Goal: Register for event/course

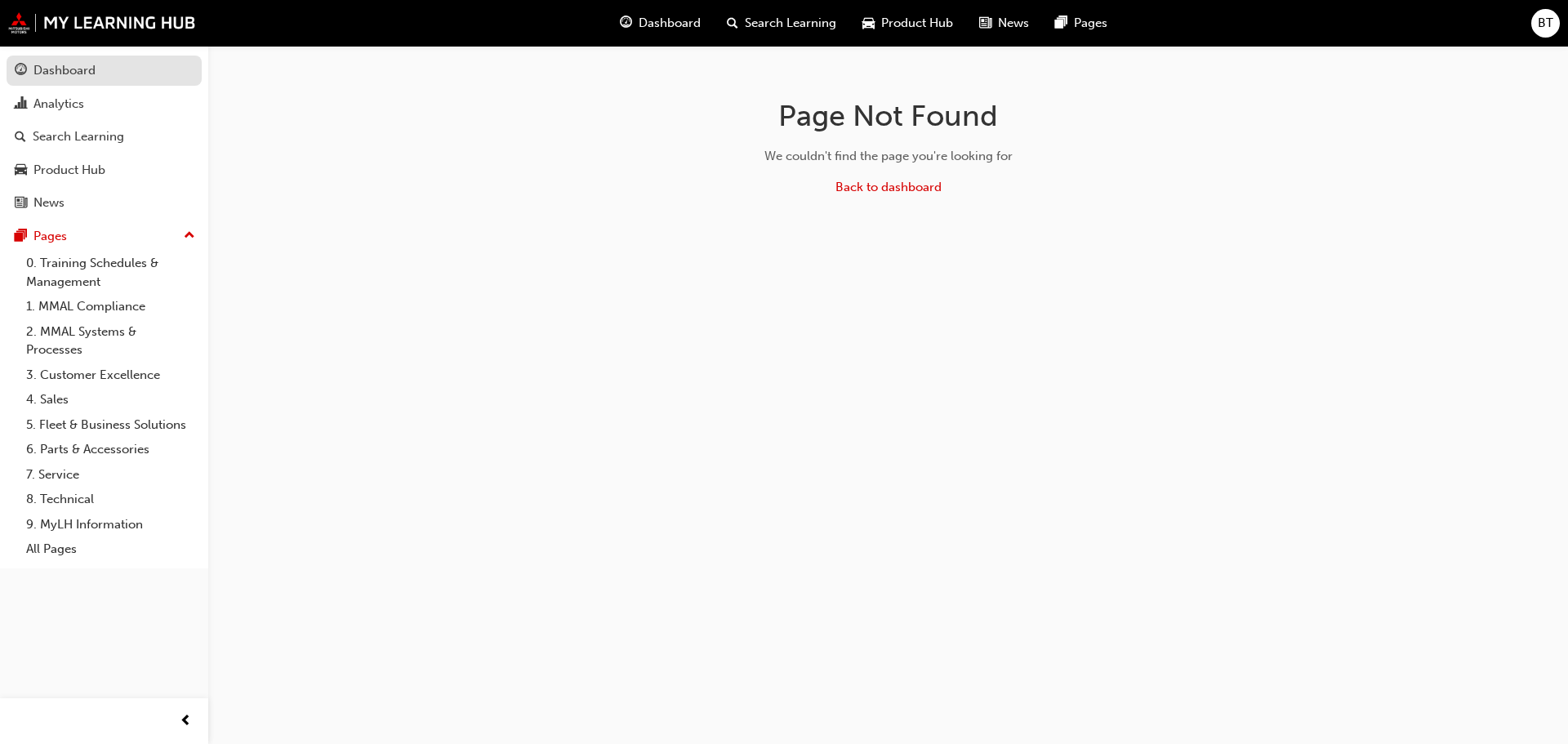
click at [102, 71] on div "Dashboard" at bounding box center [103, 70] width 179 height 20
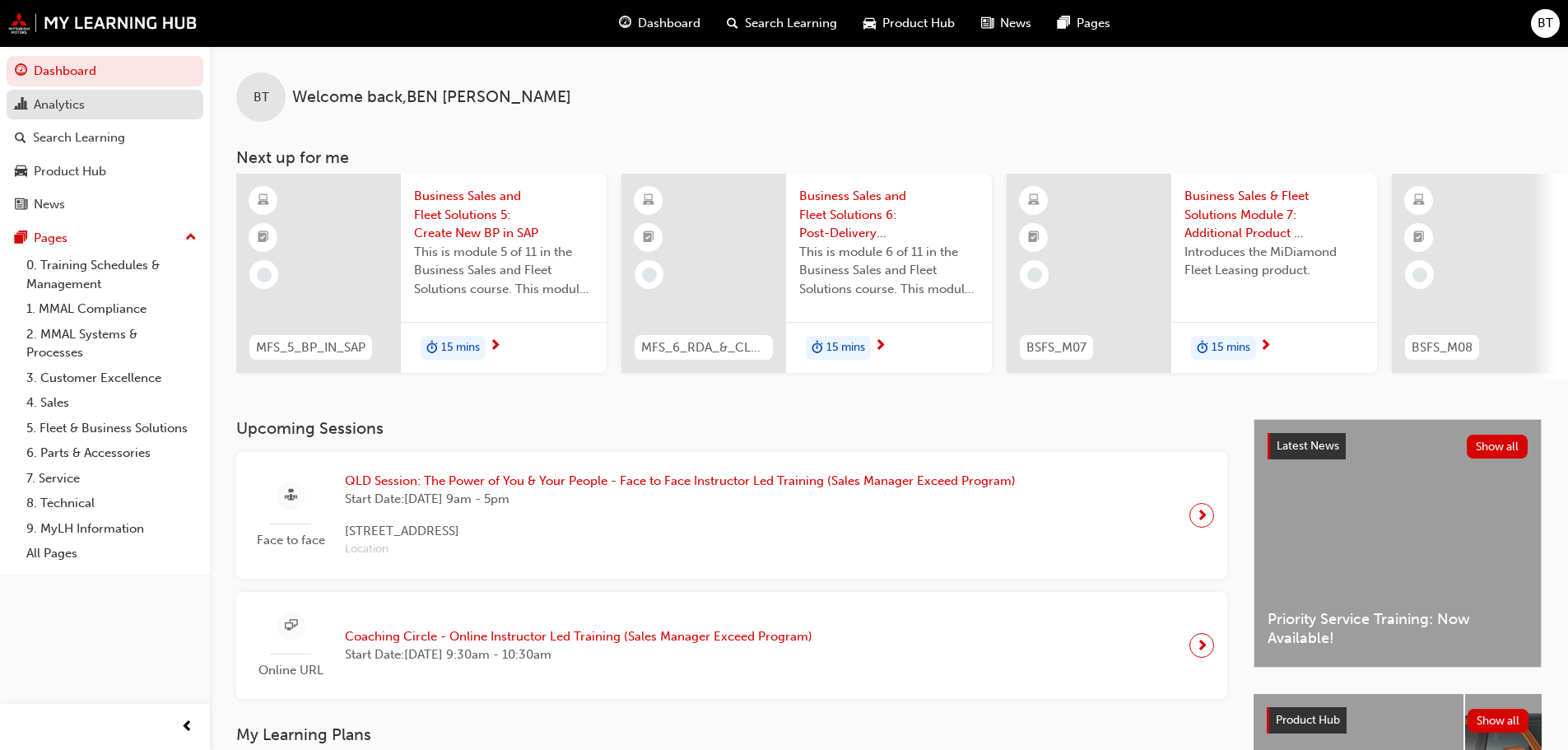
click at [82, 105] on div "Analytics" at bounding box center [59, 105] width 51 height 19
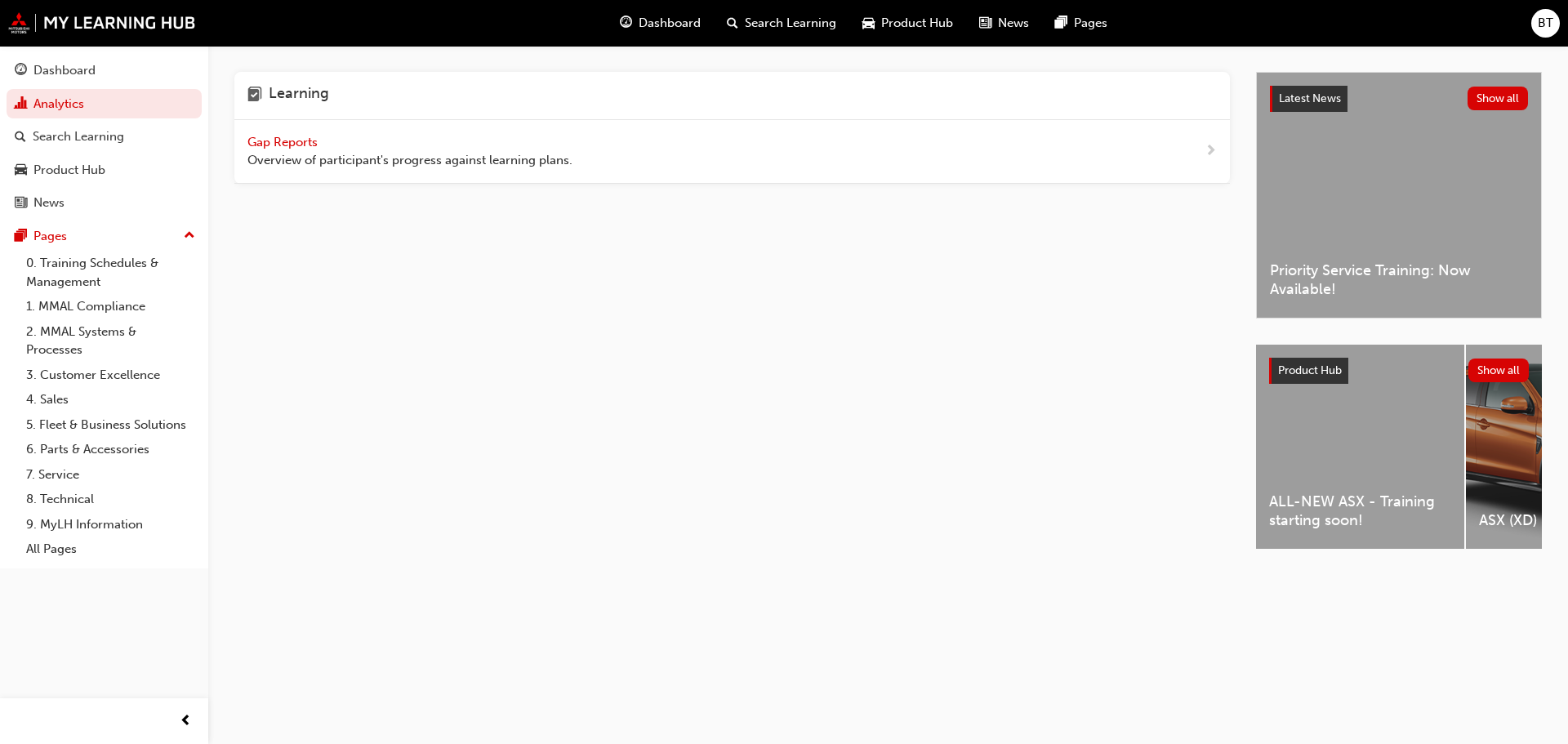
click at [271, 142] on span "Gap Reports" at bounding box center [284, 142] width 74 height 14
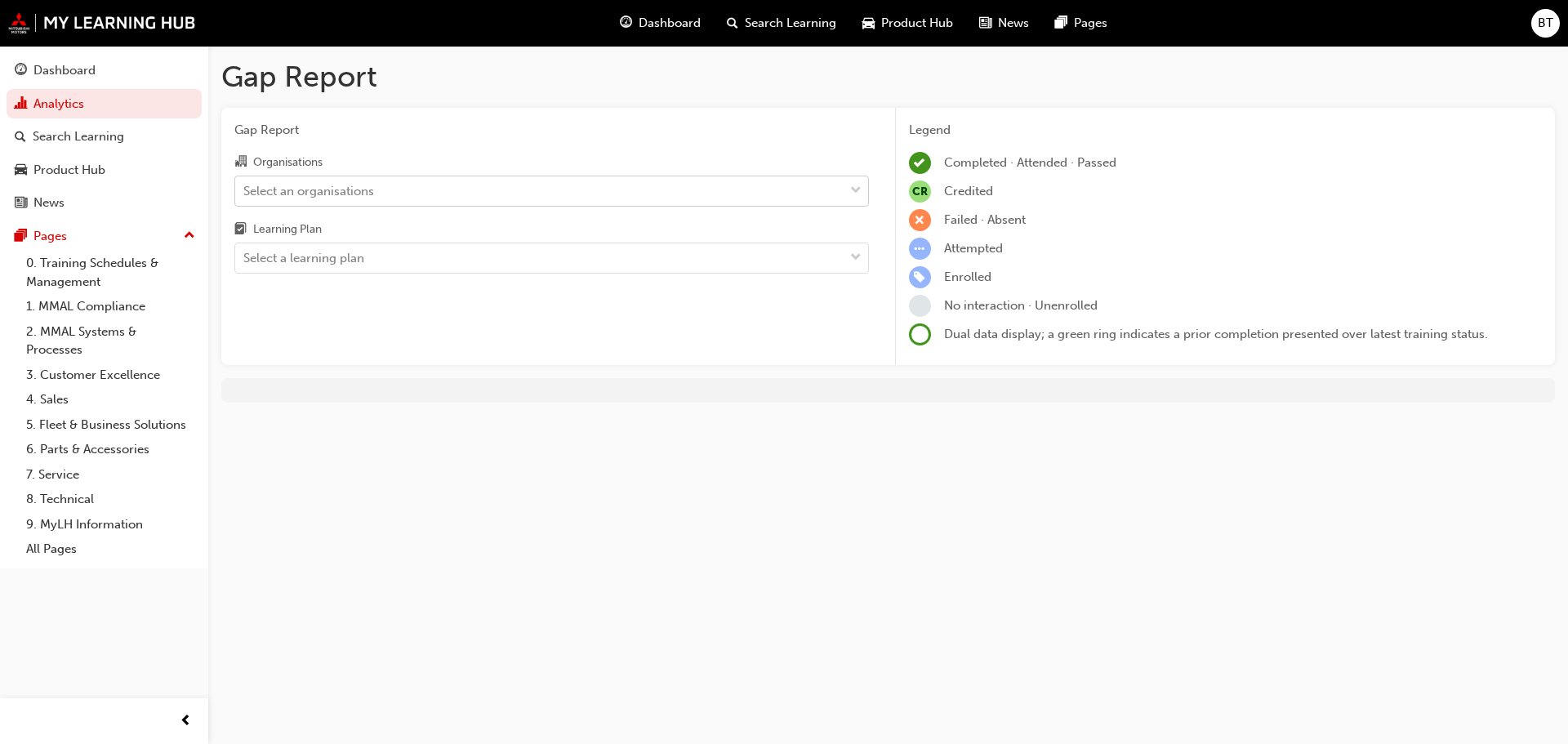
click at [461, 193] on div "Select an organisations" at bounding box center [540, 190] width 608 height 29
click at [245, 193] on input "Organisations Select an organisations" at bounding box center [244, 189] width 2 height 14
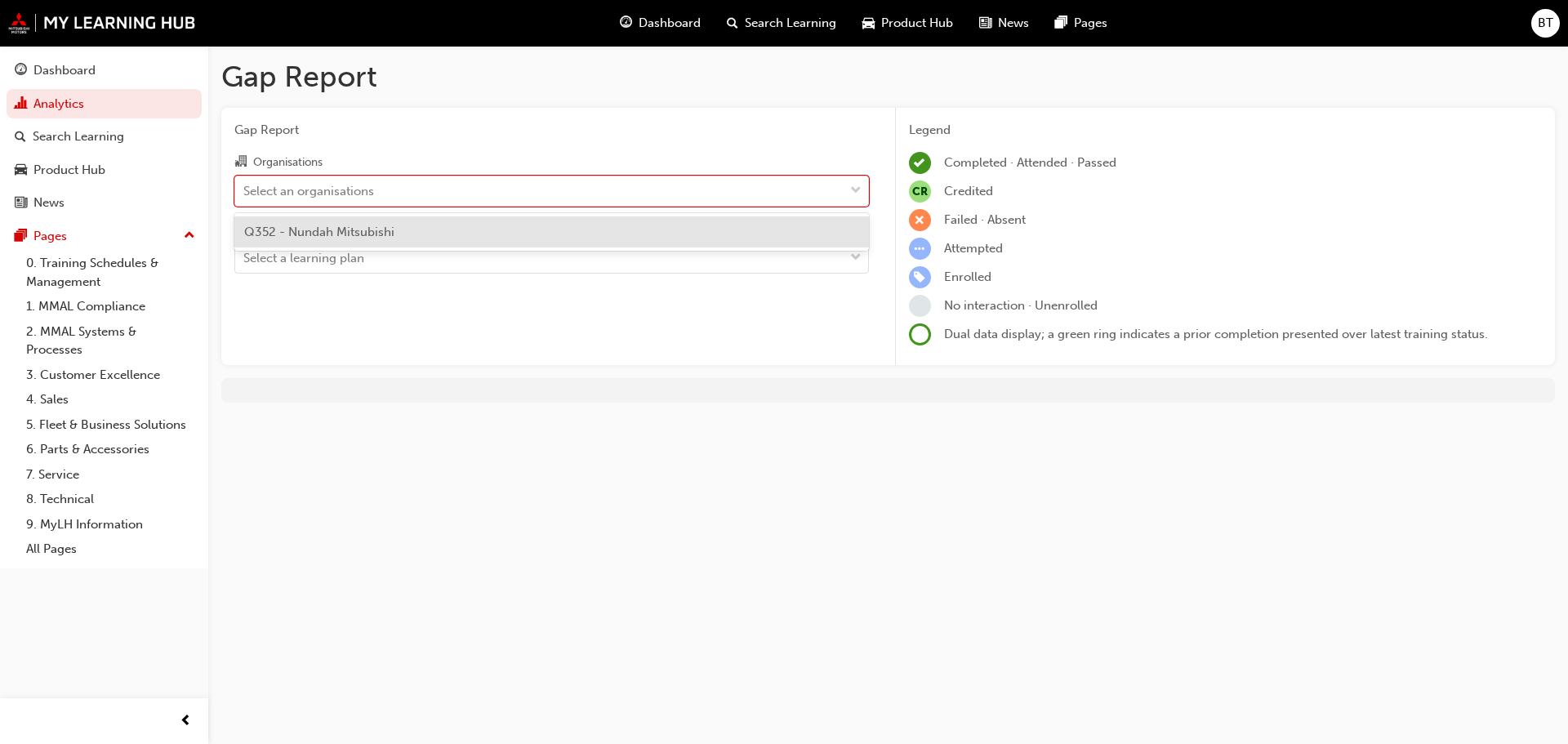
click at [458, 227] on div "Q352 - Nundah Mitsubishi" at bounding box center [551, 231] width 634 height 32
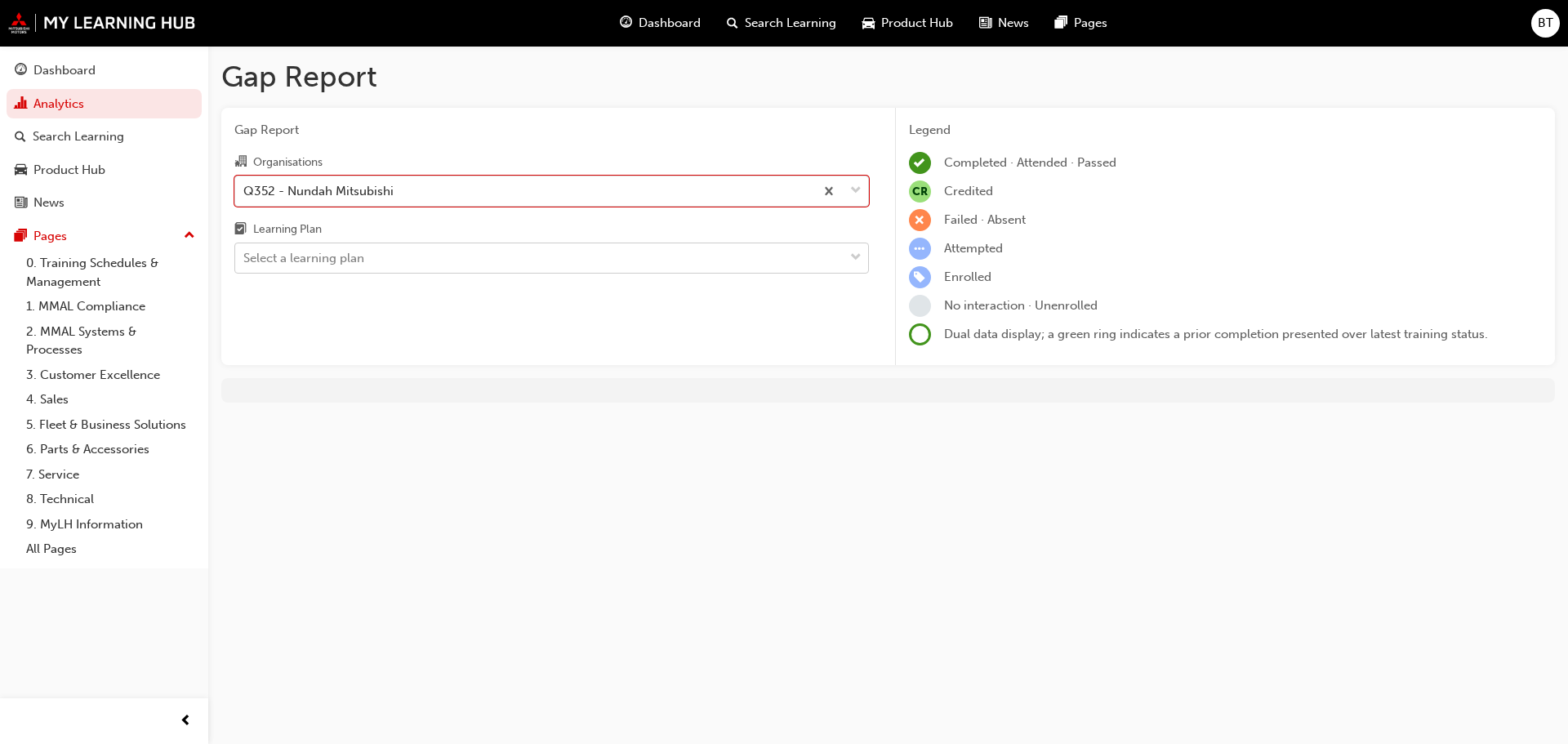
click at [453, 254] on div "Select a learning plan" at bounding box center [540, 258] width 608 height 29
click at [245, 254] on input "Learning Plan Select a learning plan" at bounding box center [244, 257] width 2 height 14
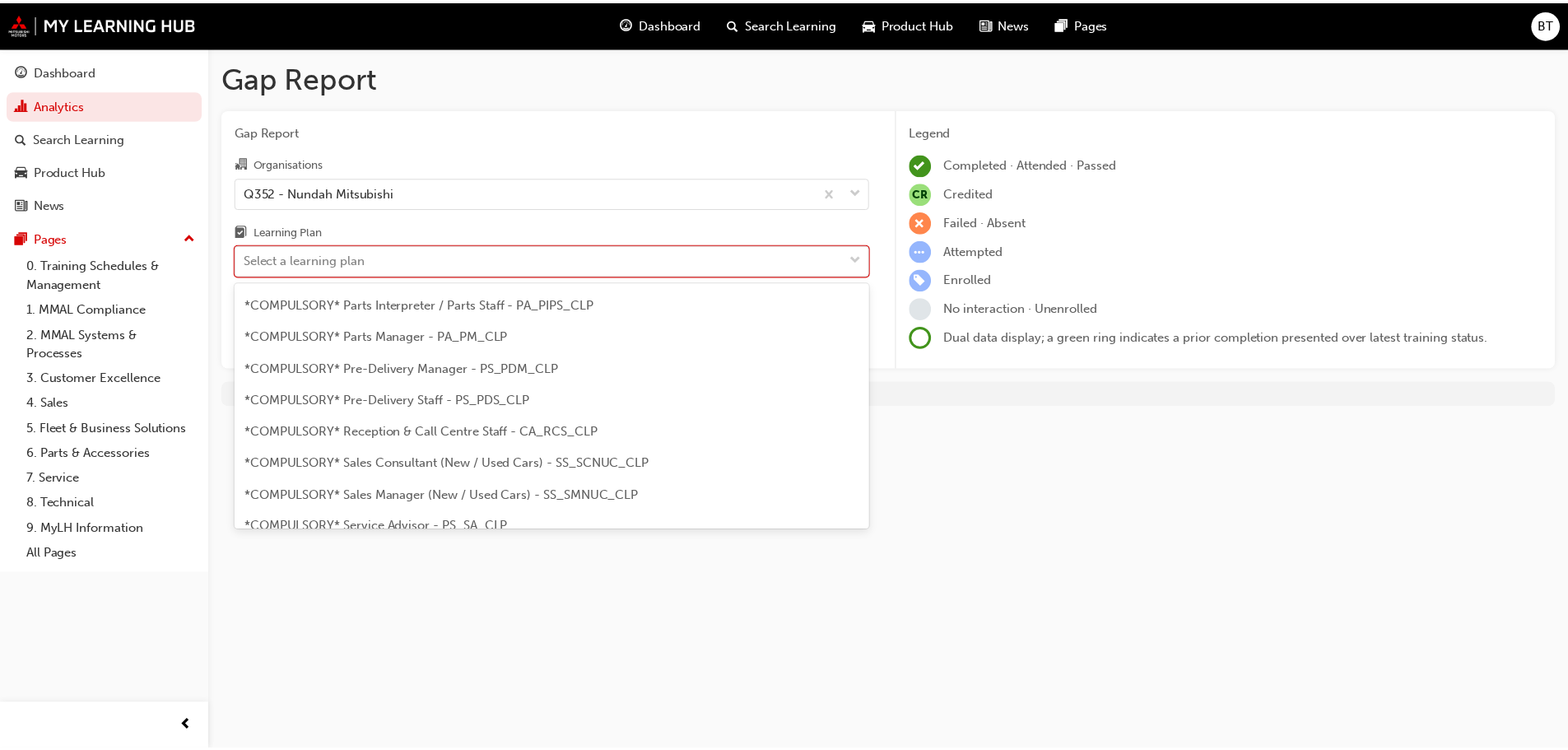
scroll to position [412, 0]
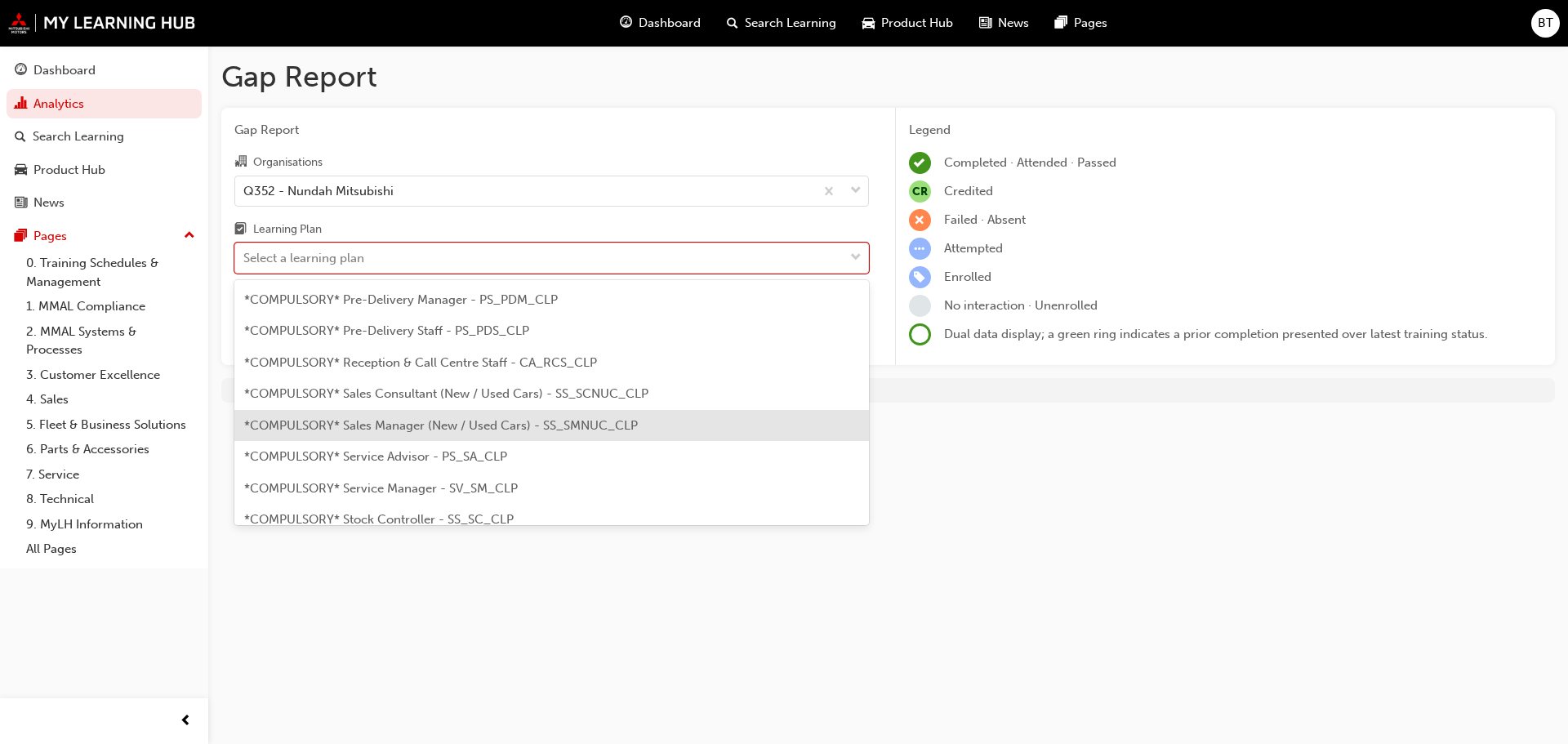
click at [484, 433] on div "*COMPULSORY* Sales Manager (New / Used Cars) - SS_SMNUC_CLP" at bounding box center [551, 426] width 634 height 32
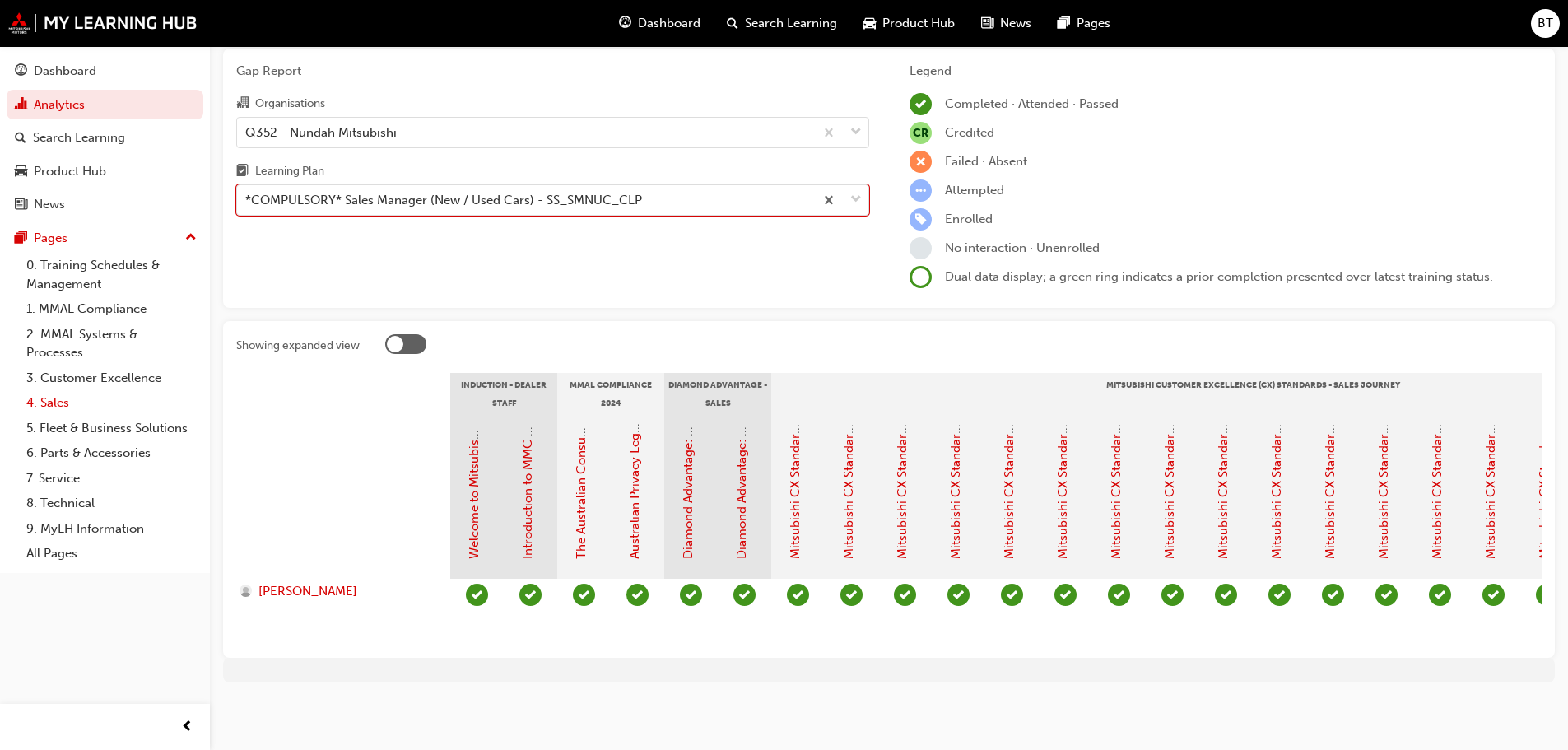
click at [70, 398] on link "4. Sales" at bounding box center [111, 403] width 183 height 25
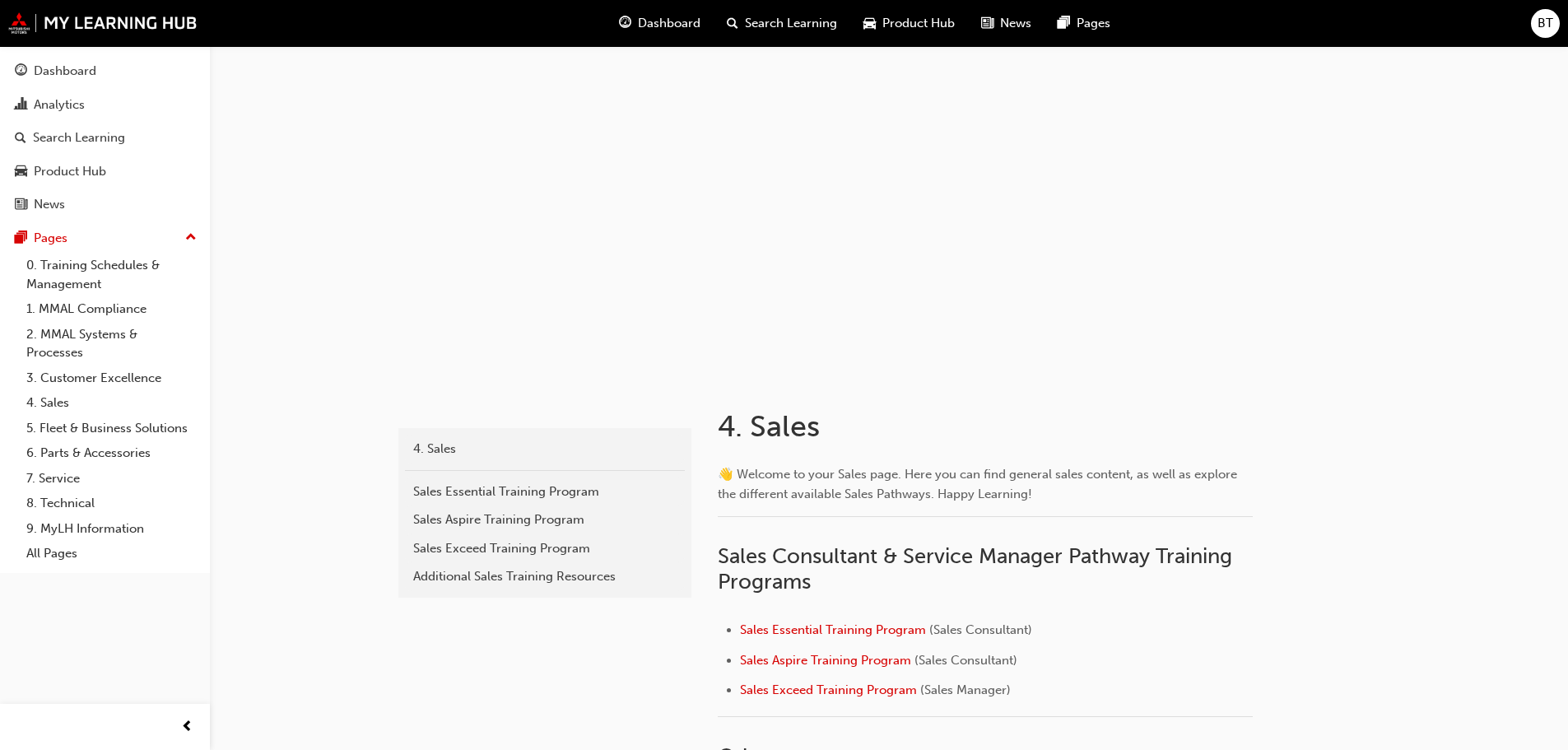
click at [763, 15] on span "Search Learning" at bounding box center [791, 24] width 93 height 19
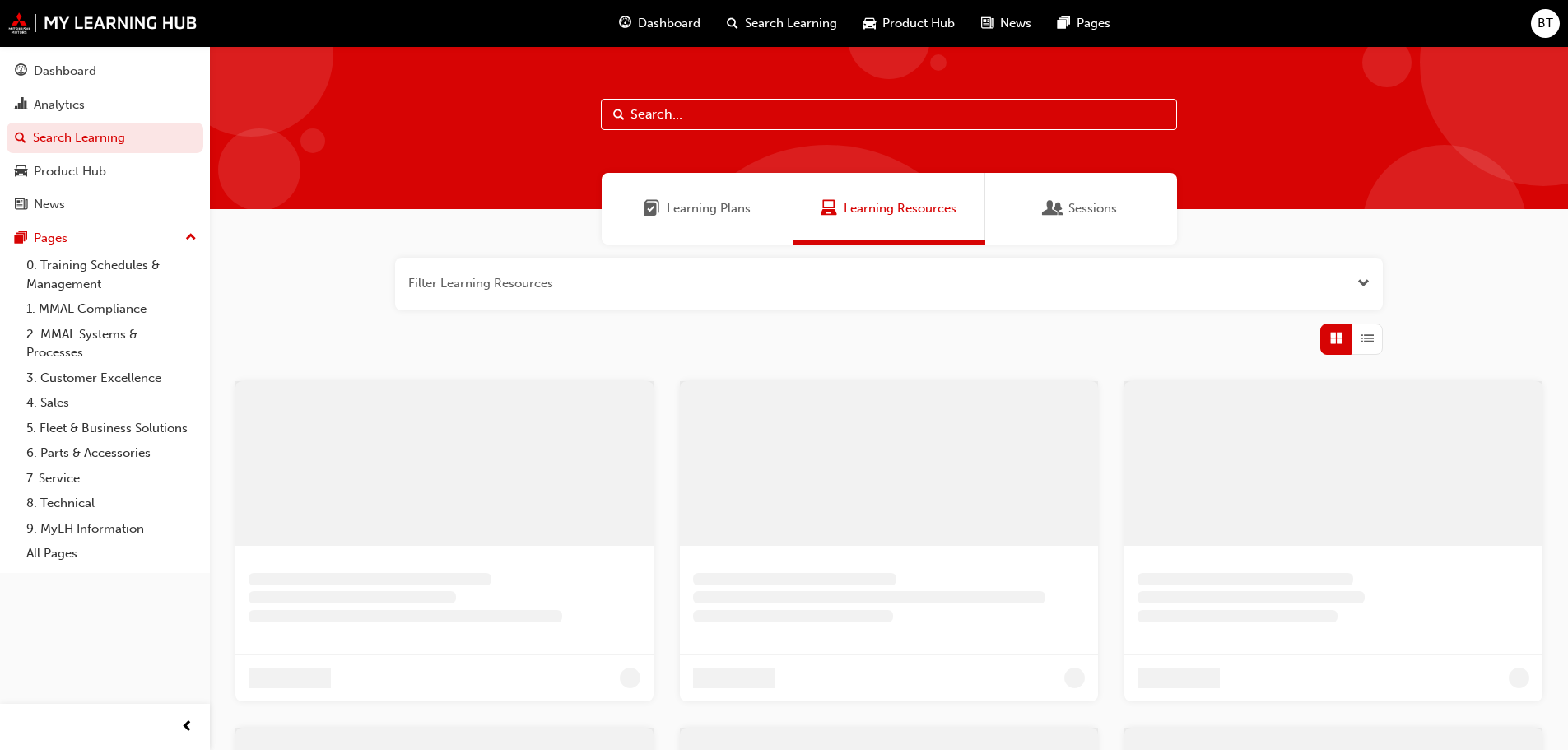
click at [713, 126] on input "text" at bounding box center [889, 114] width 576 height 31
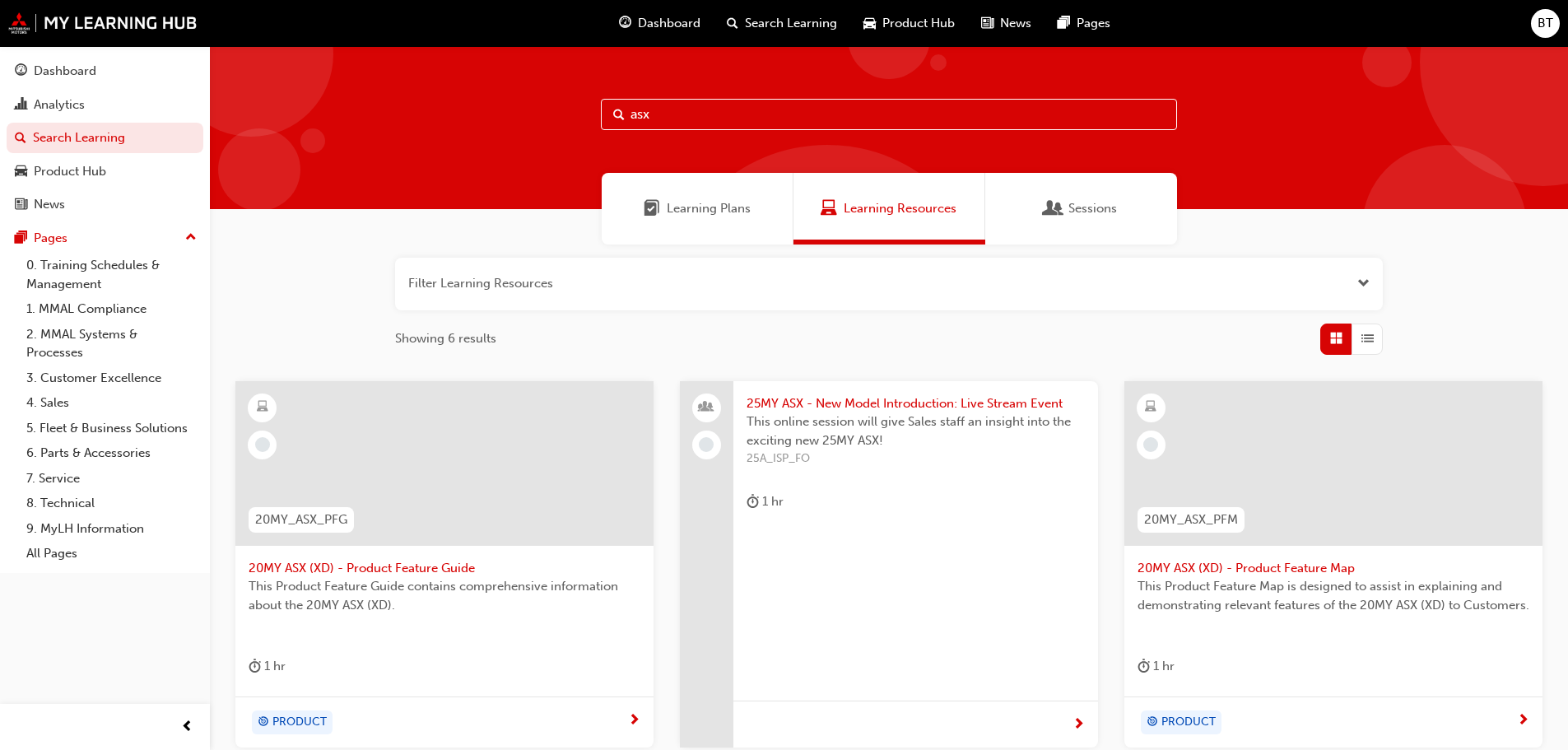
type input "asx"
click at [837, 406] on span "25MY ASX - New Model Introduction: Live Stream Event" at bounding box center [915, 404] width 338 height 19
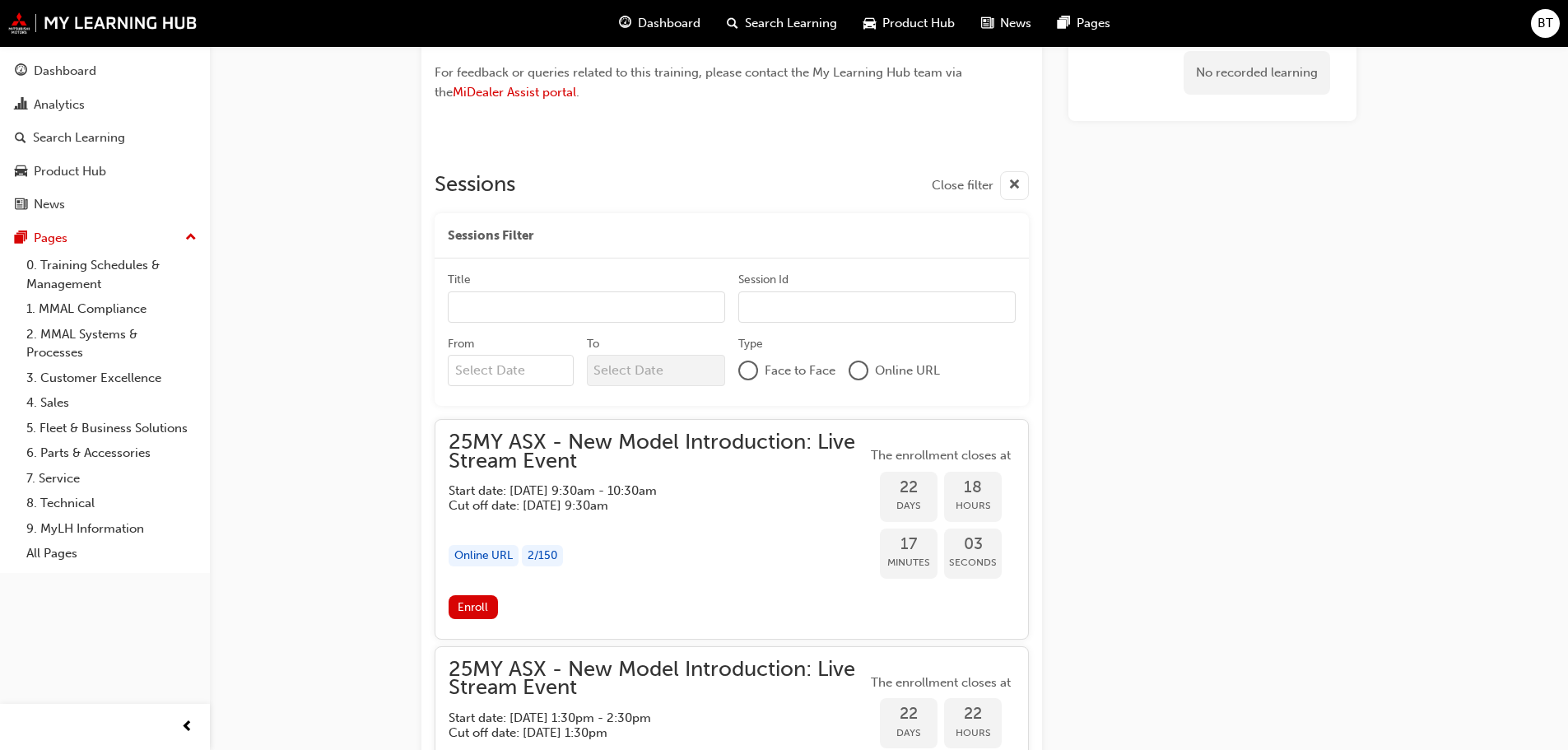
scroll to position [1482, 0]
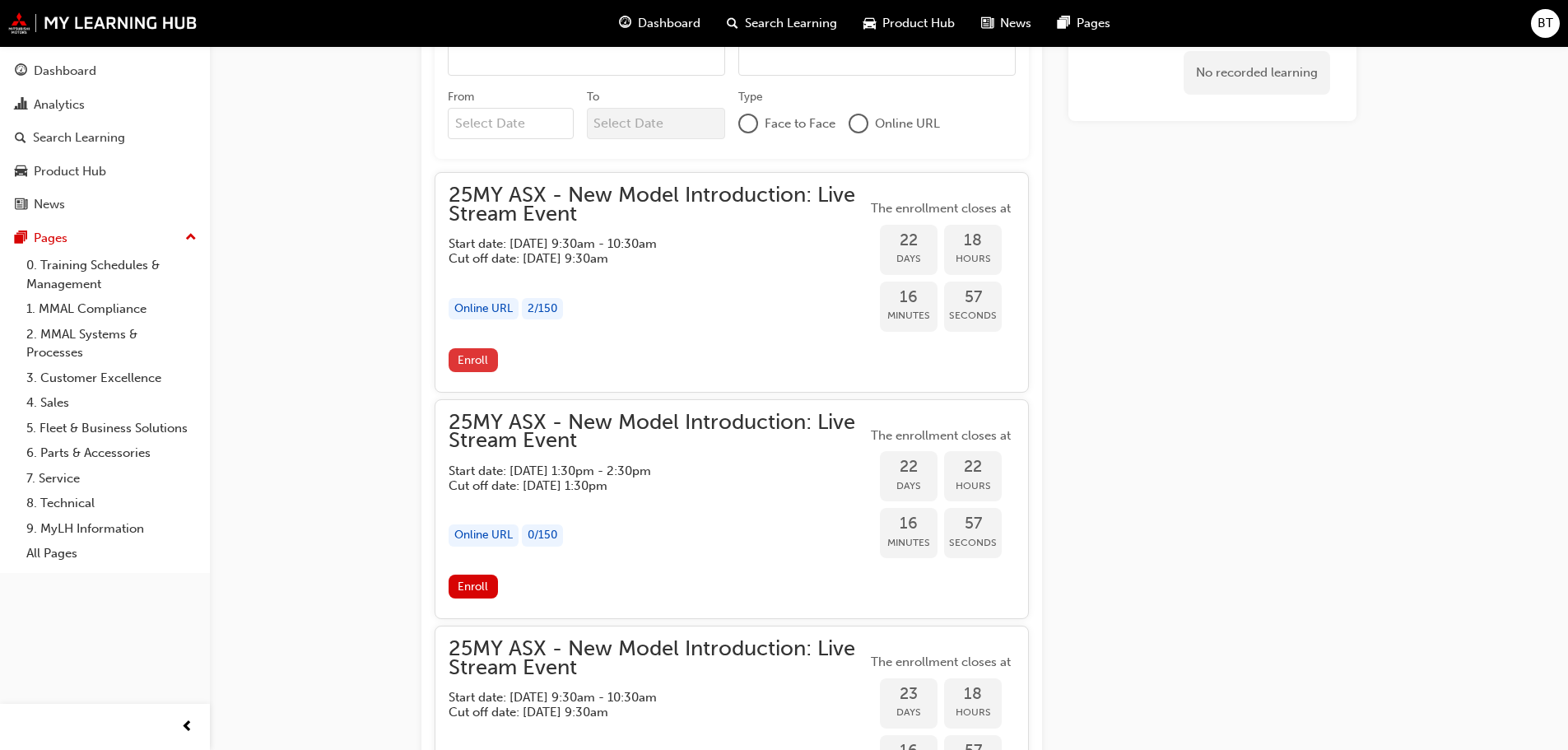
click at [480, 363] on span "Enroll" at bounding box center [473, 360] width 31 height 14
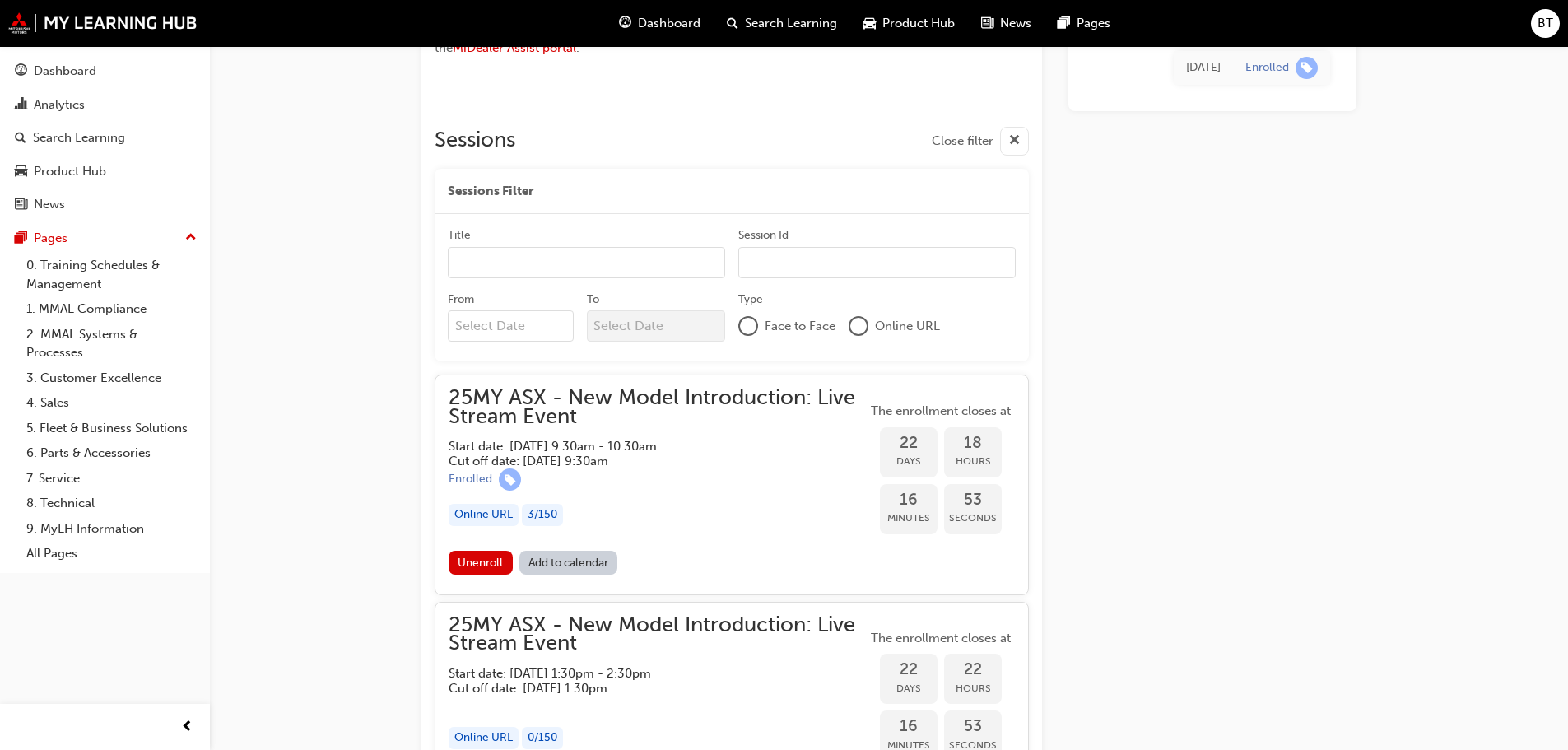
scroll to position [1448, 0]
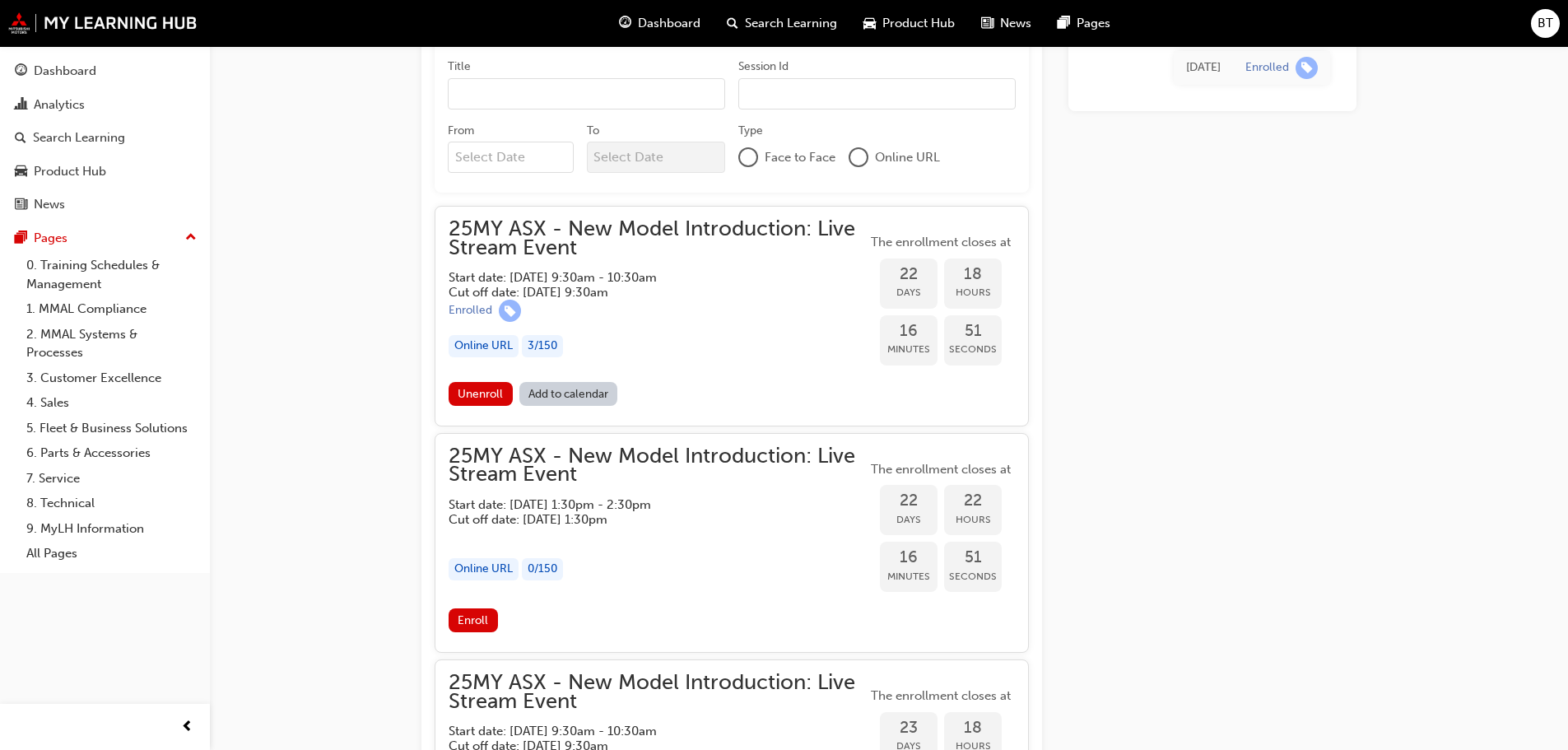
click at [595, 389] on link "Add to calendar" at bounding box center [569, 393] width 98 height 24
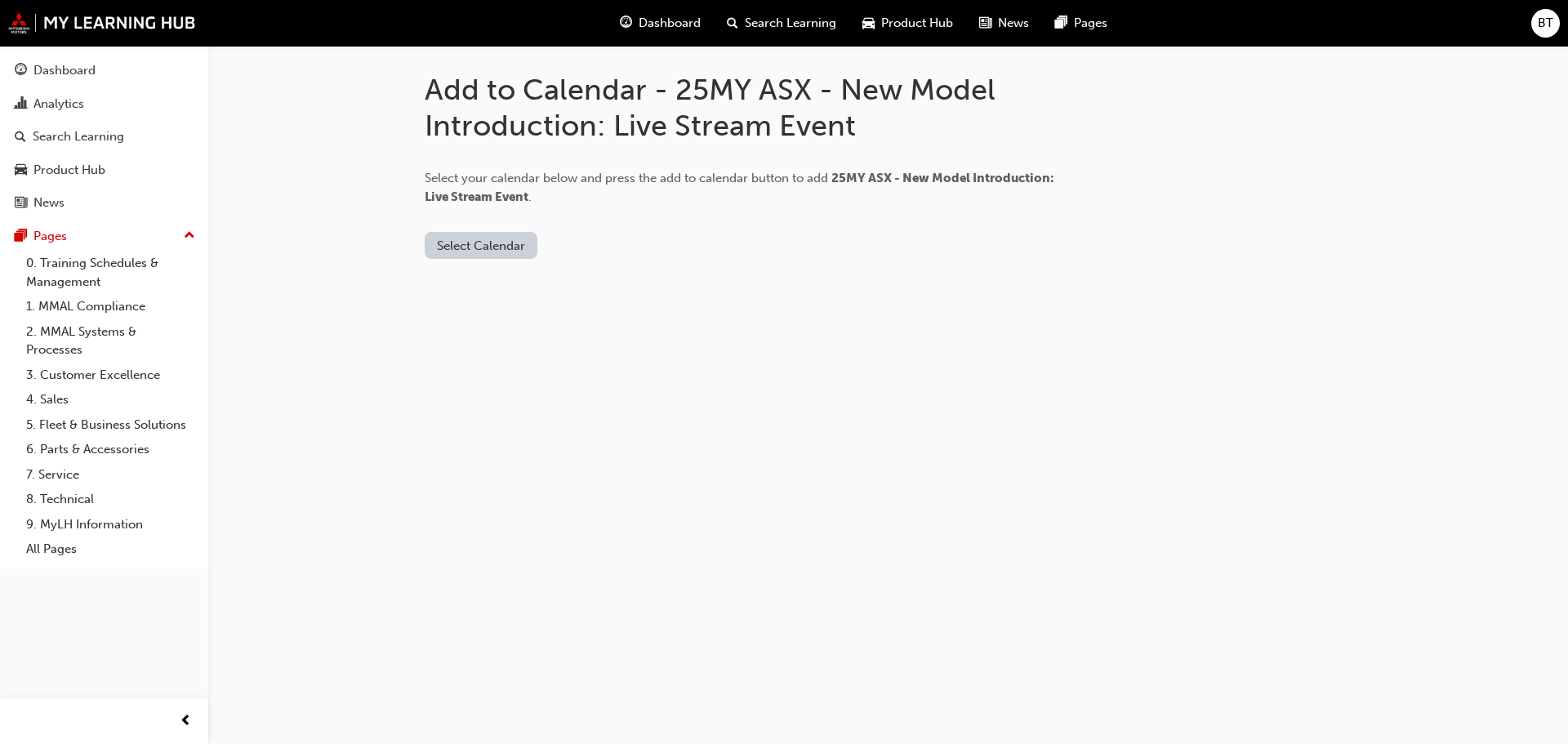
click at [506, 243] on button "Select Calendar" at bounding box center [481, 246] width 113 height 27
click at [496, 276] on div "Outlook.com" at bounding box center [482, 286] width 99 height 19
click at [590, 246] on button "Add to Calendar" at bounding box center [619, 246] width 116 height 27
click at [649, 23] on span "Dashboard" at bounding box center [670, 24] width 62 height 19
